Goal: Task Accomplishment & Management: Complete application form

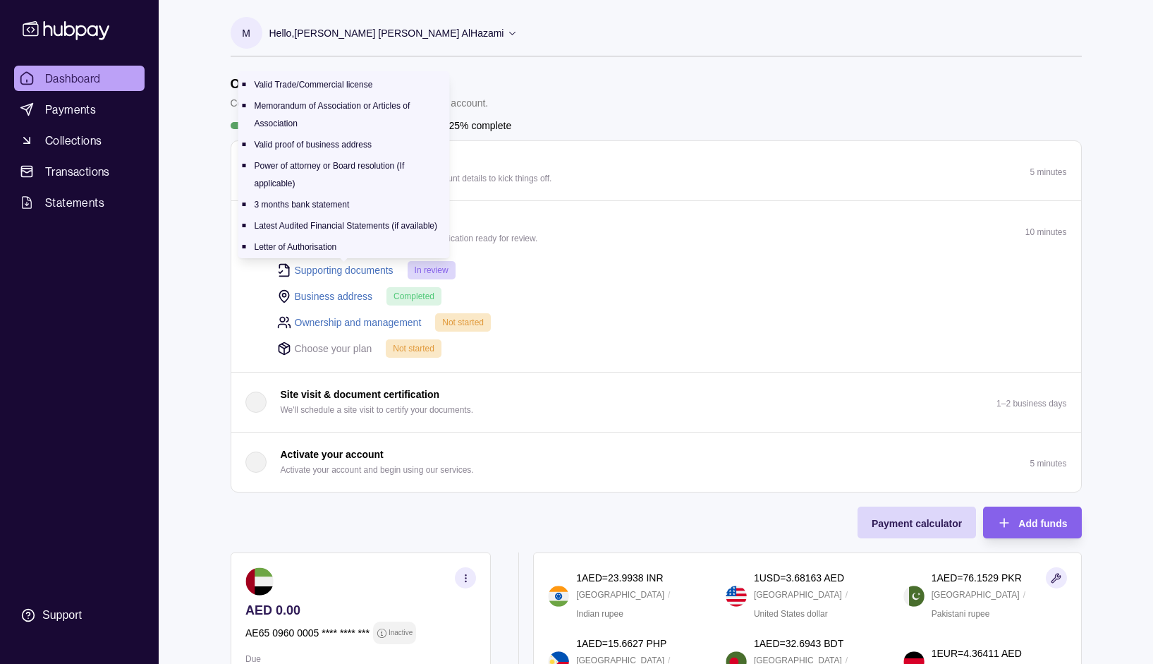
click at [345, 265] on link "Supporting documents" at bounding box center [344, 270] width 99 height 16
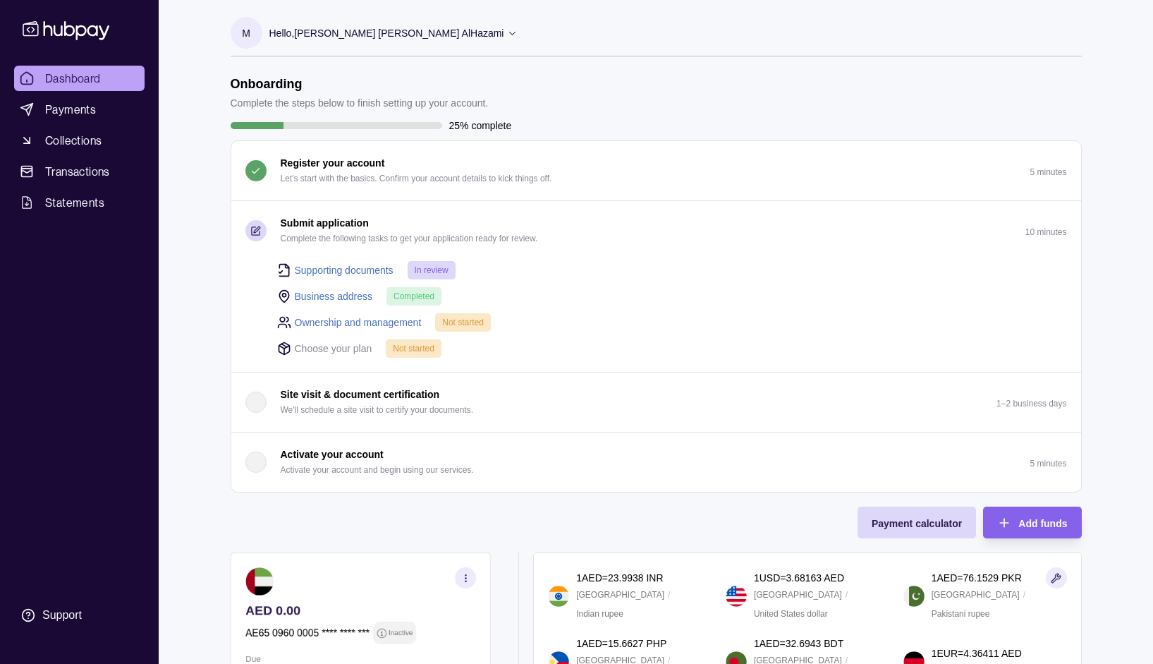
click at [588, 480] on button "Activate your account Activate your account and begin using our services. 5 min…" at bounding box center [656, 461] width 850 height 59
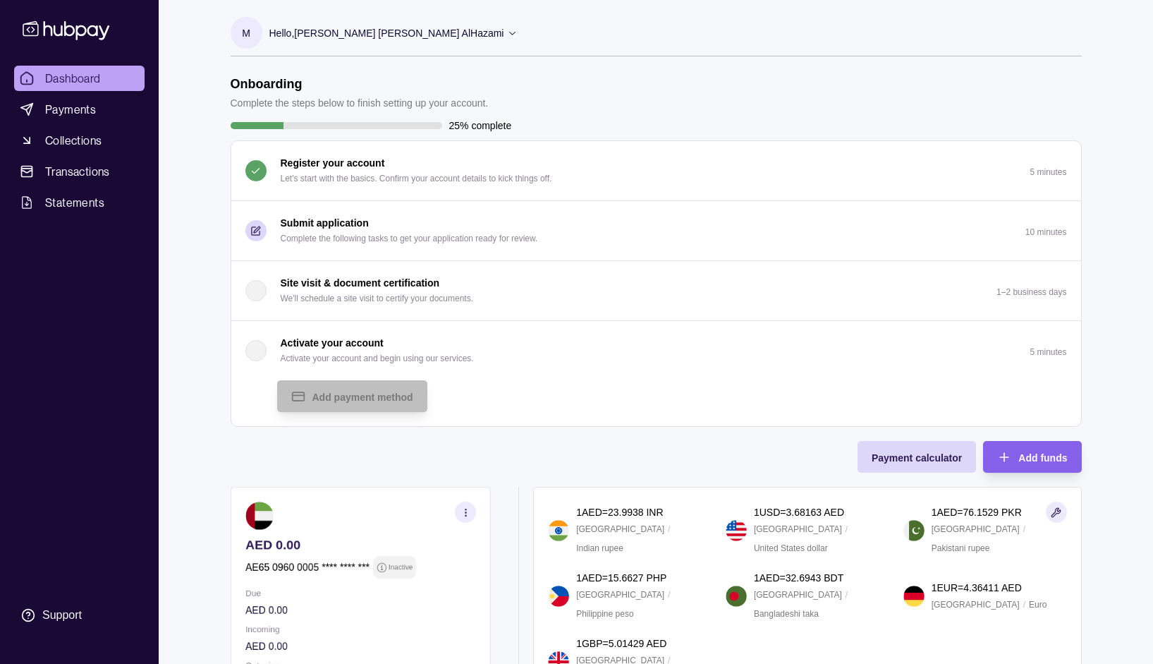
click at [333, 215] on p "Submit application" at bounding box center [325, 223] width 88 height 16
